Goal: Task Accomplishment & Management: Complete application form

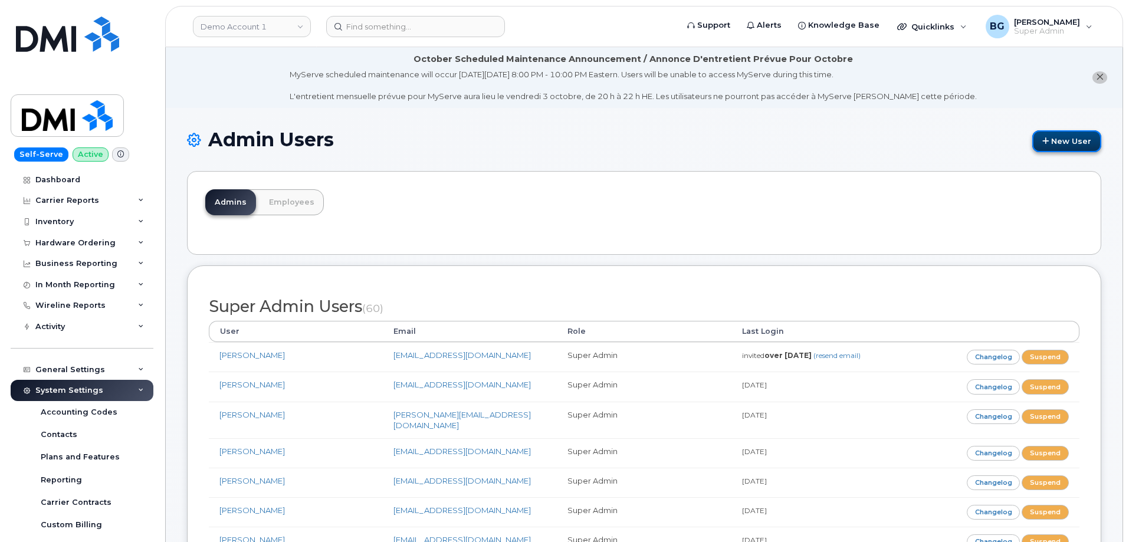
click at [1059, 142] on link "New User" at bounding box center [1066, 141] width 69 height 22
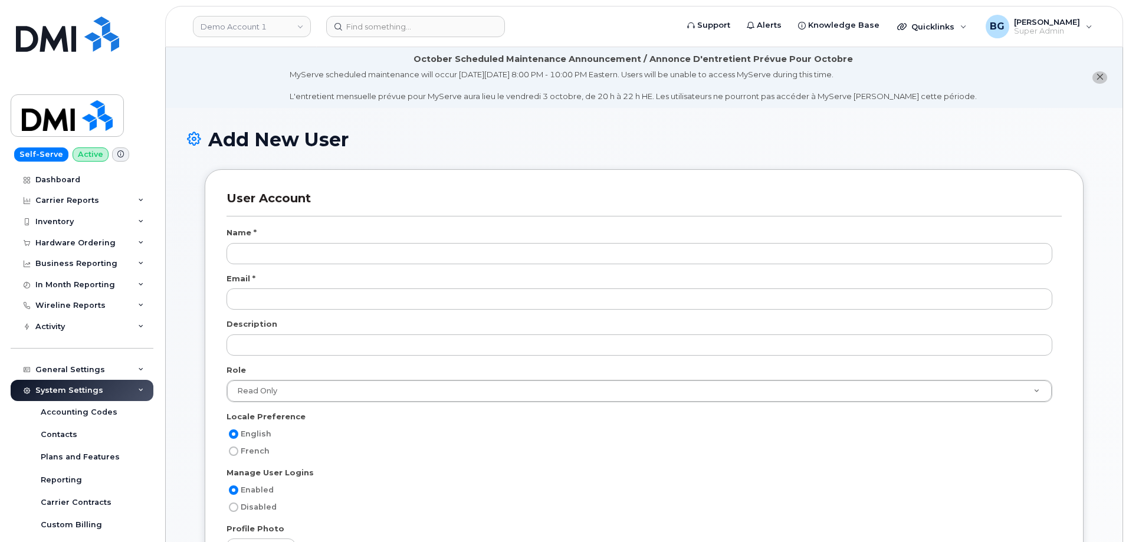
select select
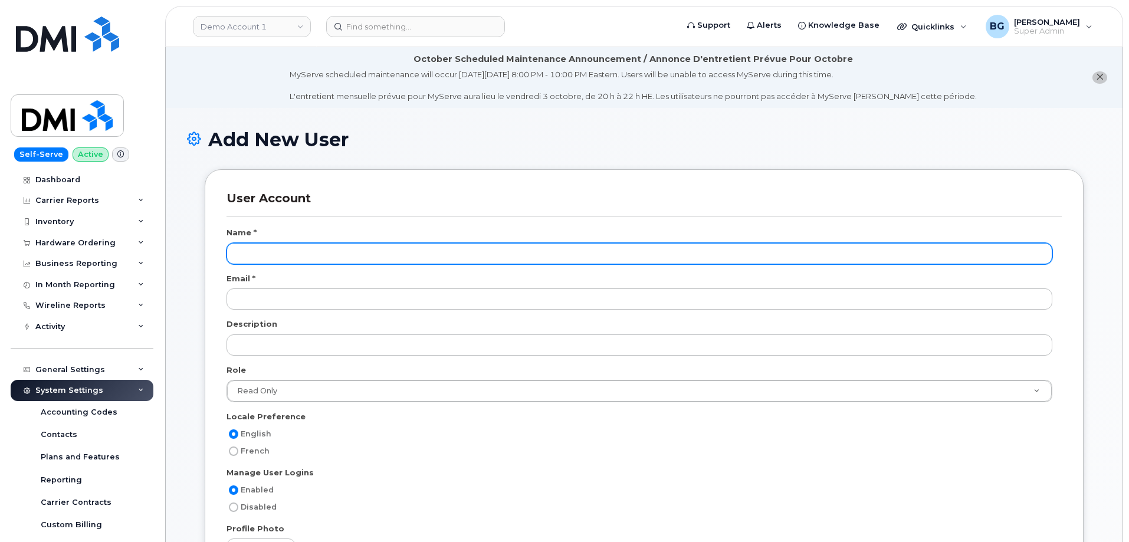
scroll to position [45, 0]
click at [270, 251] on input "text" at bounding box center [640, 253] width 826 height 21
paste input "[PERSON_NAME]"
type input "[PERSON_NAME]"
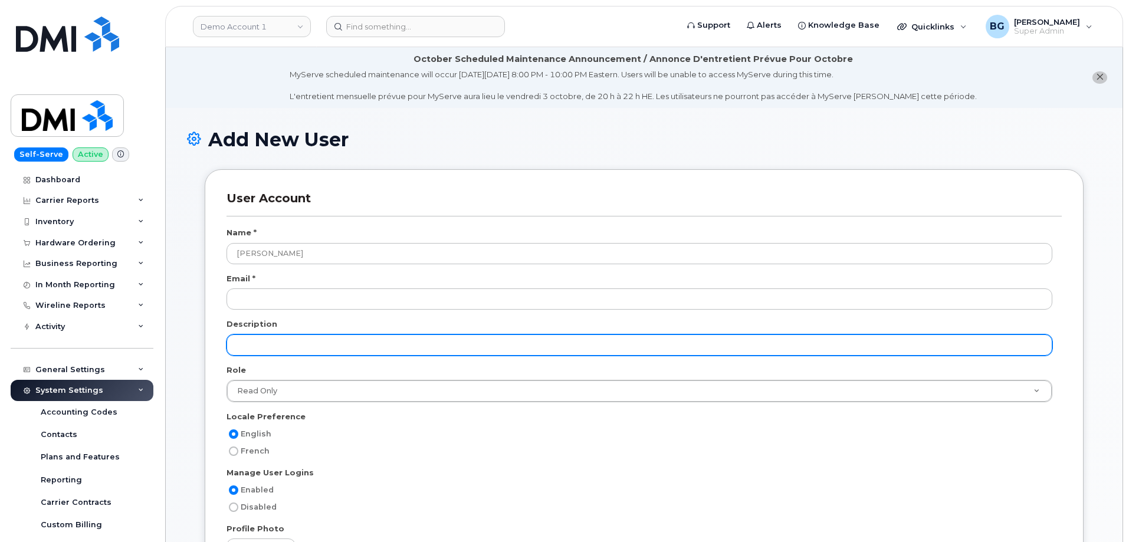
click at [279, 348] on input "text" at bounding box center [640, 345] width 826 height 21
paste input "Specialist"
type input "Specialist"
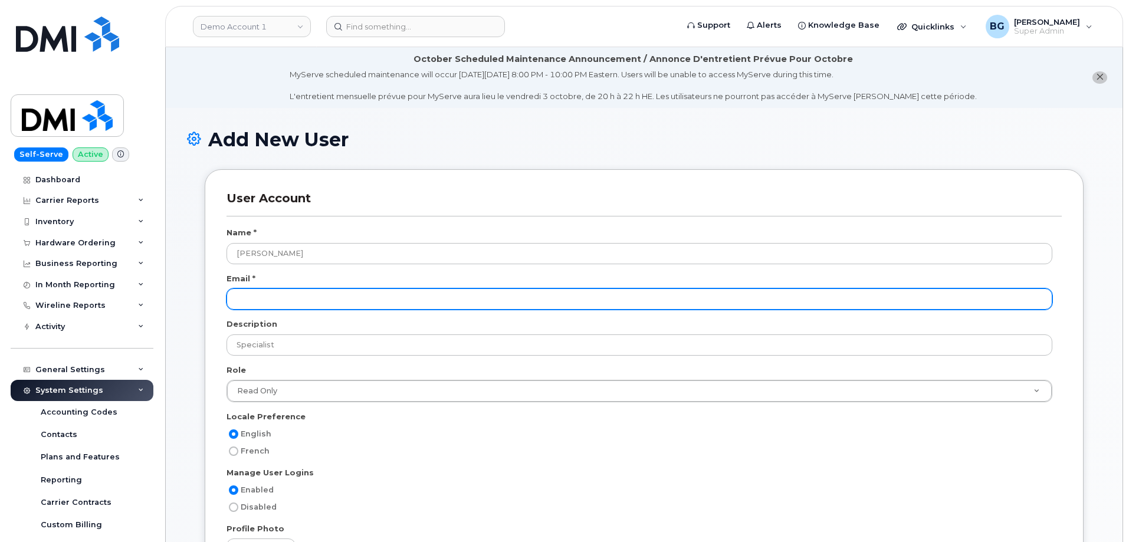
click at [250, 298] on input "email" at bounding box center [640, 298] width 826 height 21
paste input "[EMAIL_ADDRESS][DOMAIN_NAME]"
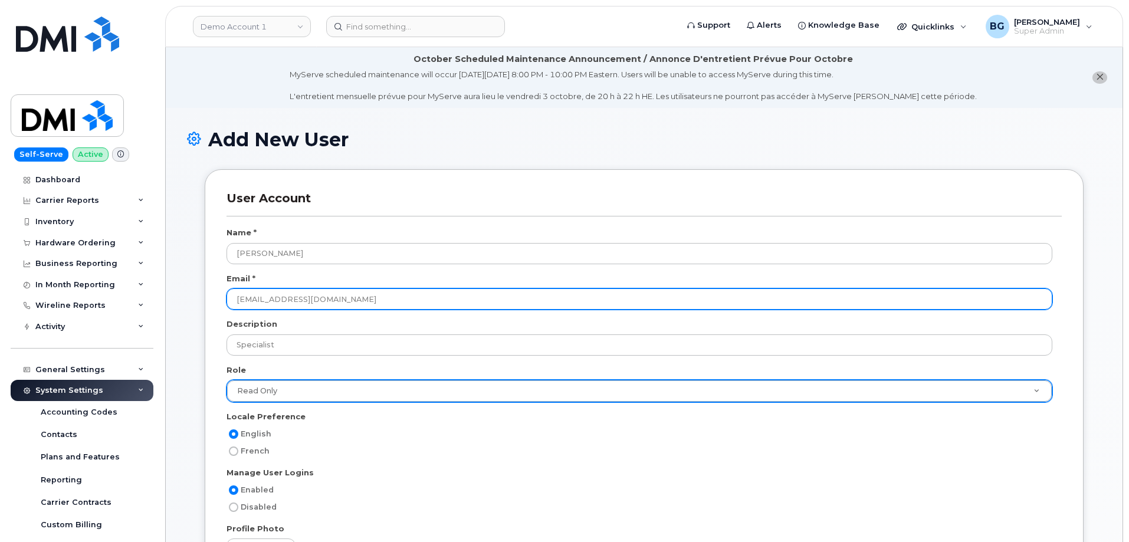
type input "[EMAIL_ADDRESS][DOMAIN_NAME]"
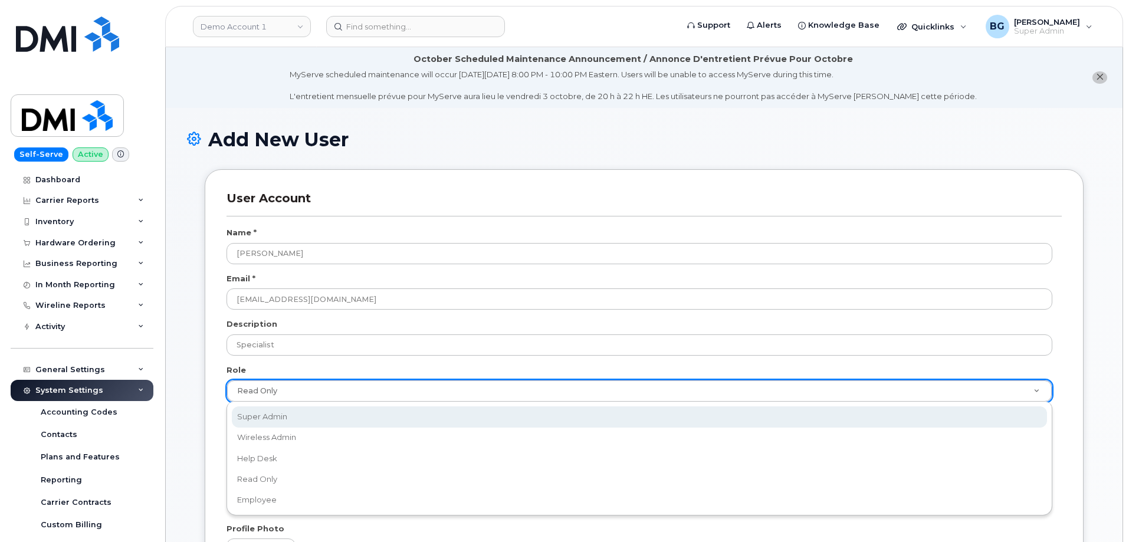
select select "super_admin"
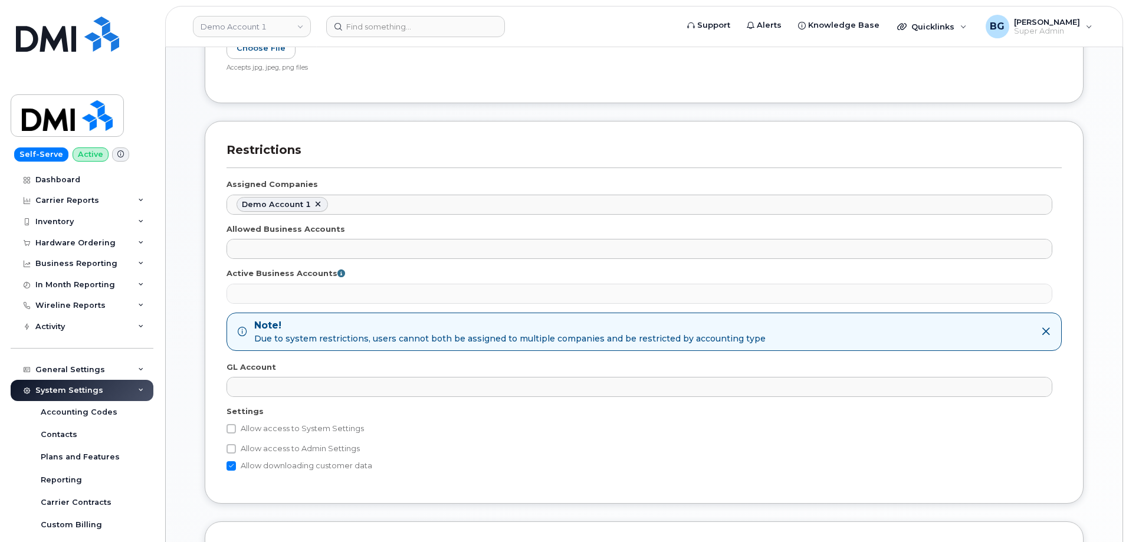
scroll to position [511, 0]
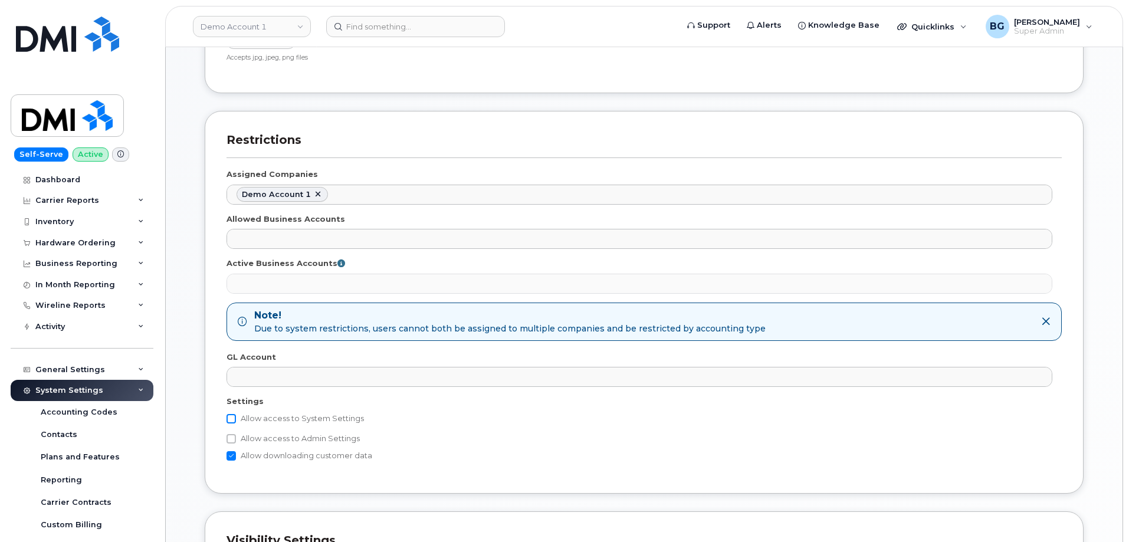
click at [235, 418] on input "Allow access to System Settings" at bounding box center [231, 418] width 9 height 9
checkbox input "true"
click at [244, 452] on input "Allow edit access to Accounts Payable Contacts" at bounding box center [242, 454] width 9 height 9
checkbox input "true"
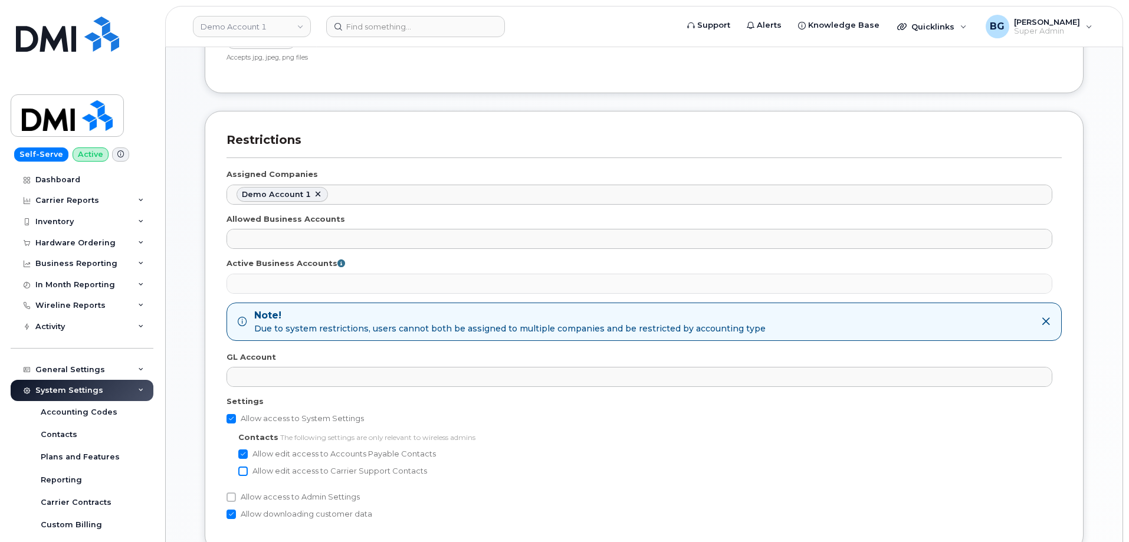
click at [245, 470] on input "Allow edit access to Carrier Support Contacts" at bounding box center [242, 471] width 9 height 9
checkbox input "true"
click at [231, 497] on input "Allow access to Admin Settings" at bounding box center [231, 497] width 9 height 9
checkbox input "true"
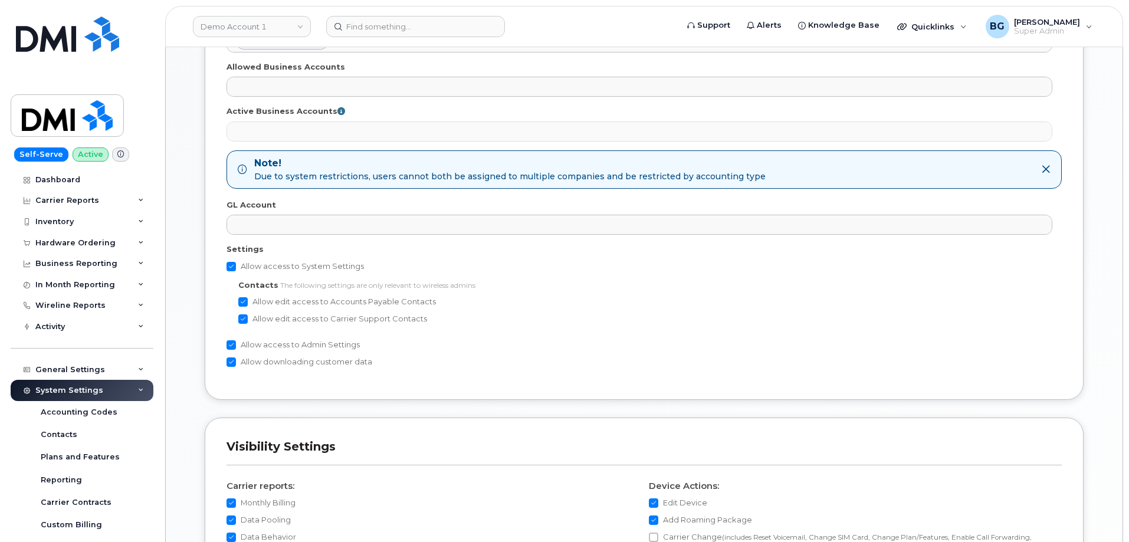
scroll to position [1141, 0]
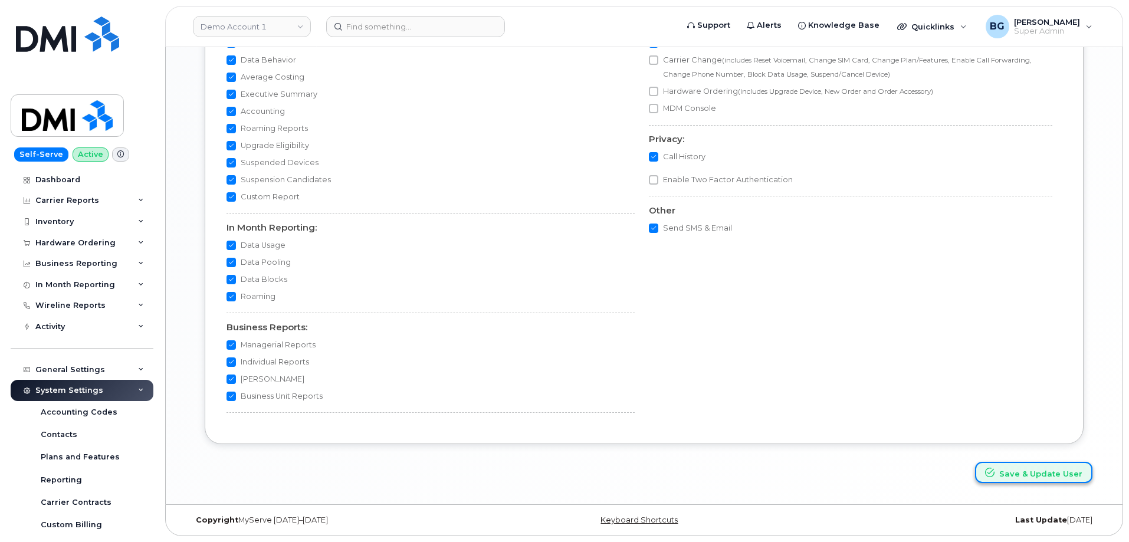
click at [1038, 476] on button "Save & Update User" at bounding box center [1033, 473] width 117 height 22
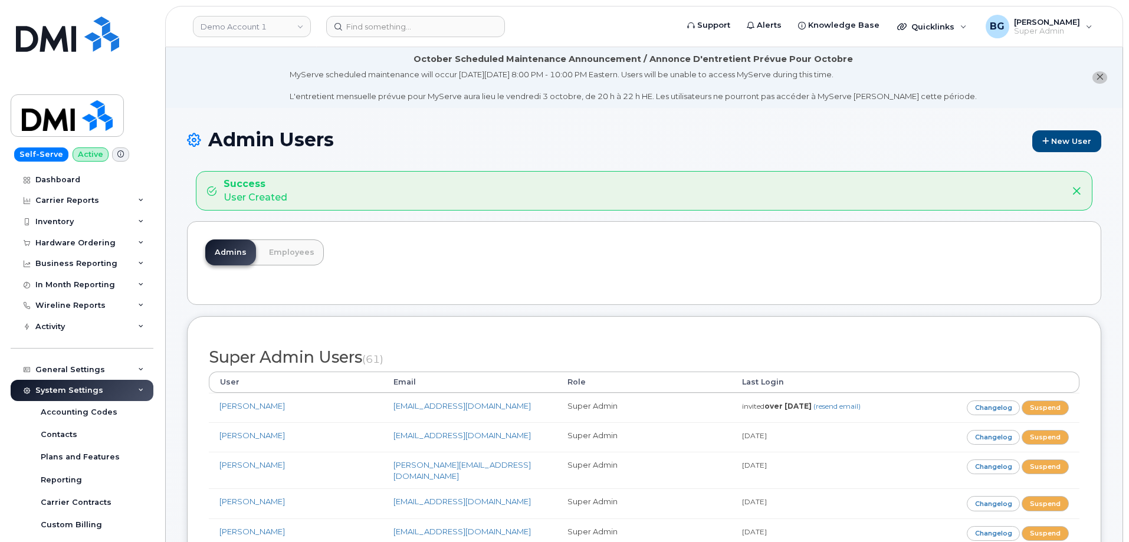
click at [457, 279] on div "Admins Employees" at bounding box center [644, 263] width 914 height 84
click at [745, 258] on div "Admins Employees" at bounding box center [644, 263] width 914 height 84
click at [558, 260] on div "Admins Employees" at bounding box center [644, 263] width 914 height 84
